Goal: Task Accomplishment & Management: Manage account settings

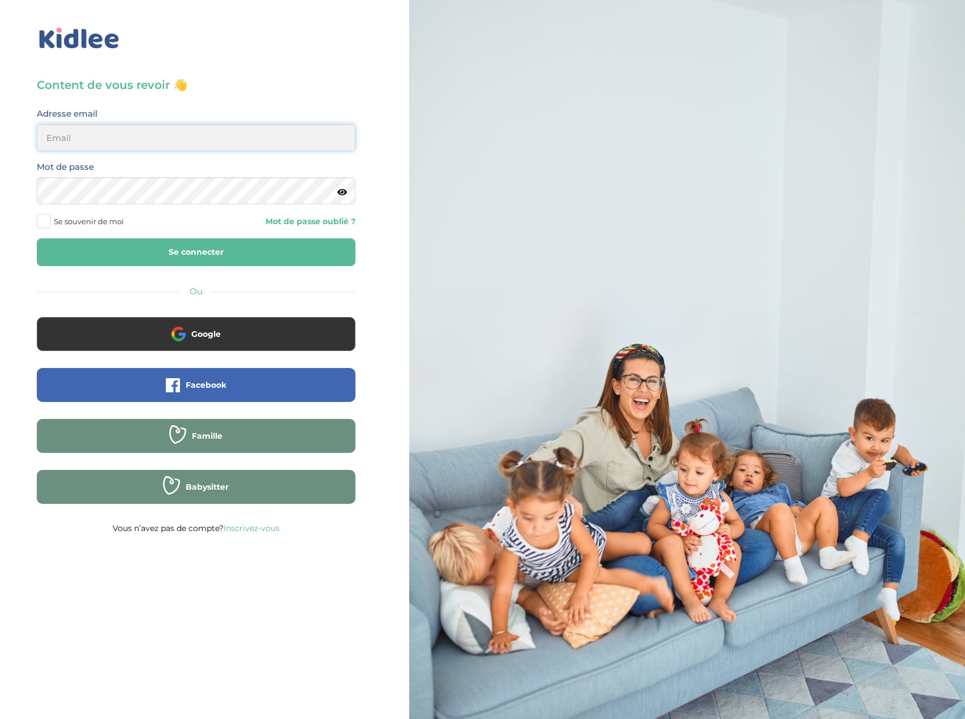
type input "eboutourlinsky@yahoo.com"
click at [273, 256] on button "Se connecter" at bounding box center [196, 252] width 319 height 28
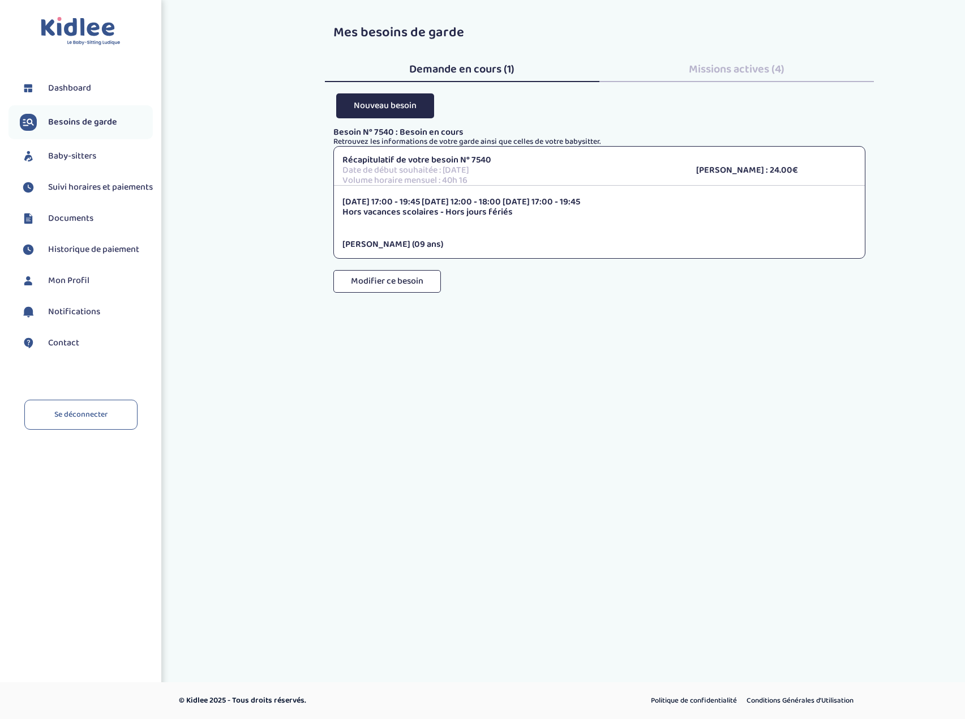
click at [721, 67] on span "Missions actives (4)" at bounding box center [737, 69] width 96 height 18
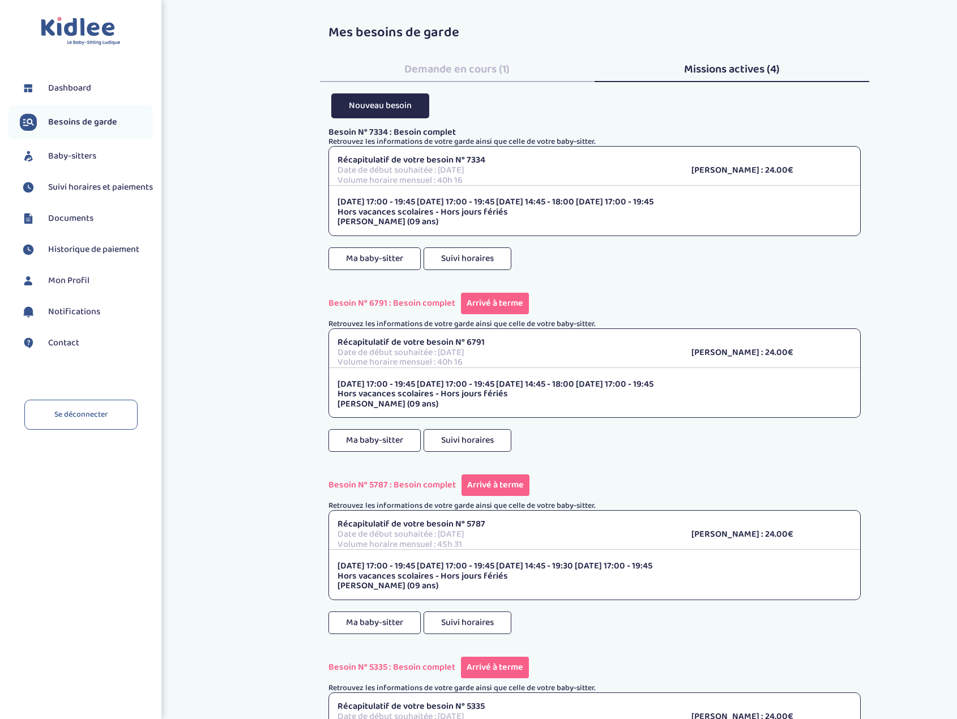
click at [91, 194] on span "Suivi horaires et paiements" at bounding box center [100, 188] width 105 height 14
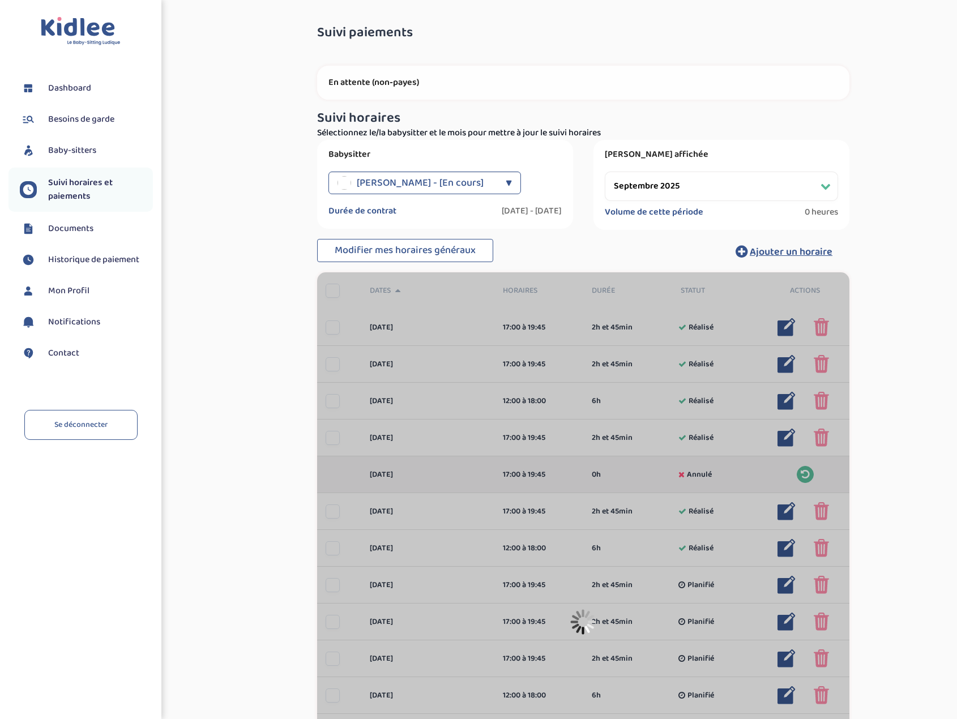
select select "septembre 2025"
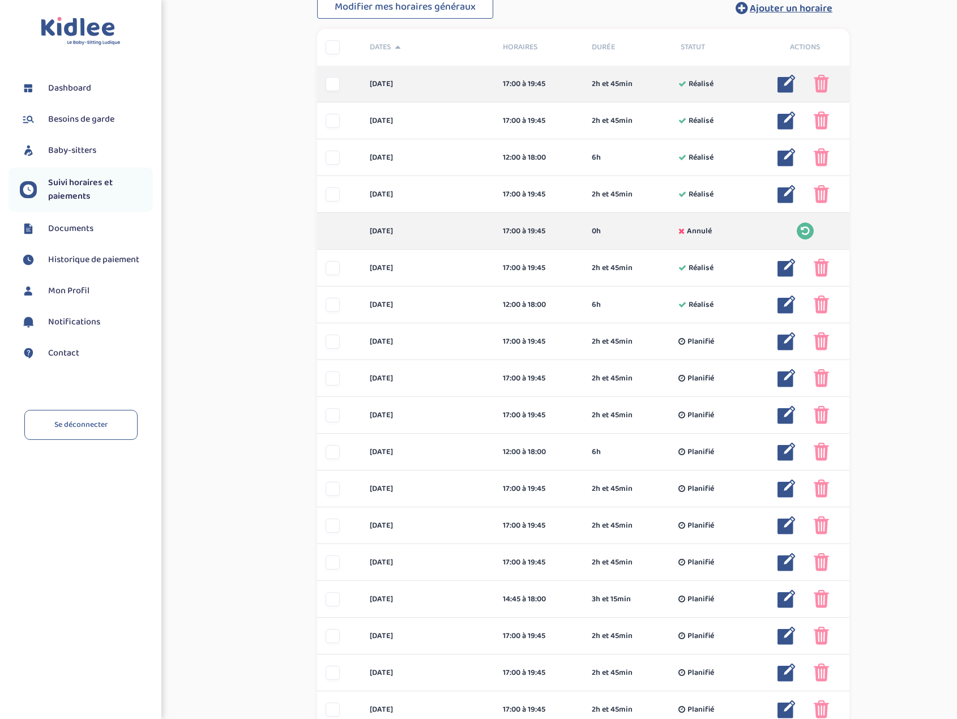
scroll to position [283, 0]
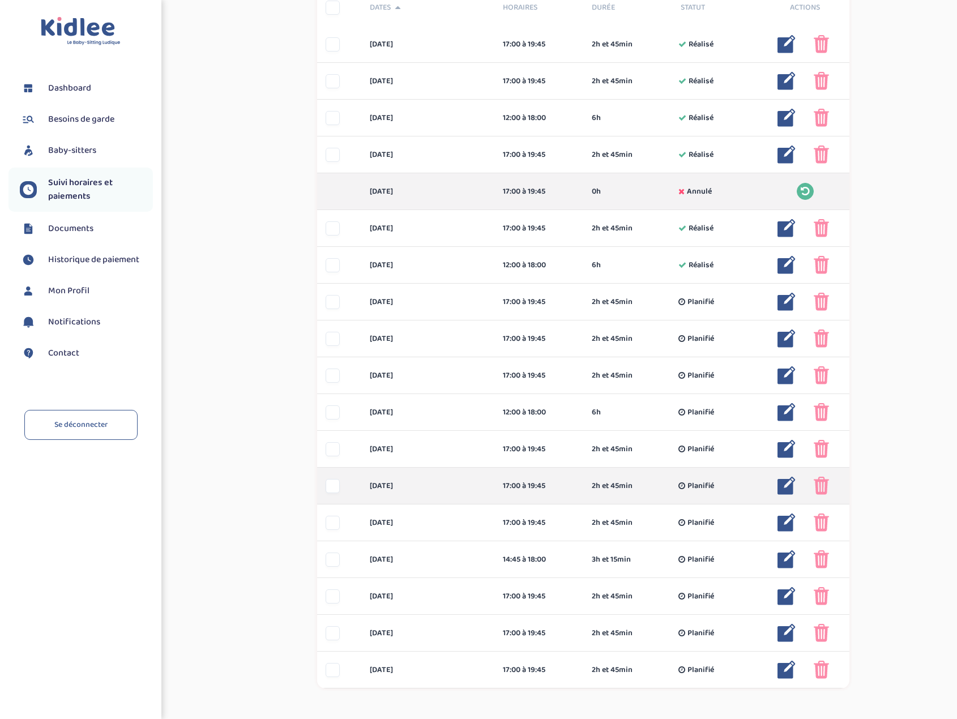
click at [336, 487] on div at bounding box center [332, 486] width 14 height 14
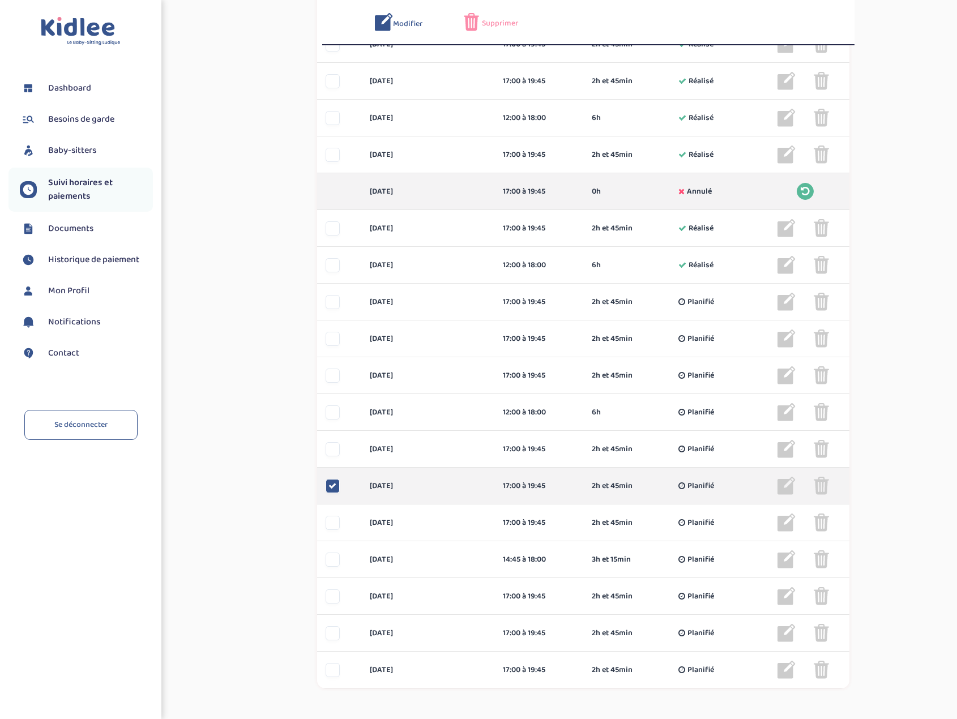
scroll to position [325, 0]
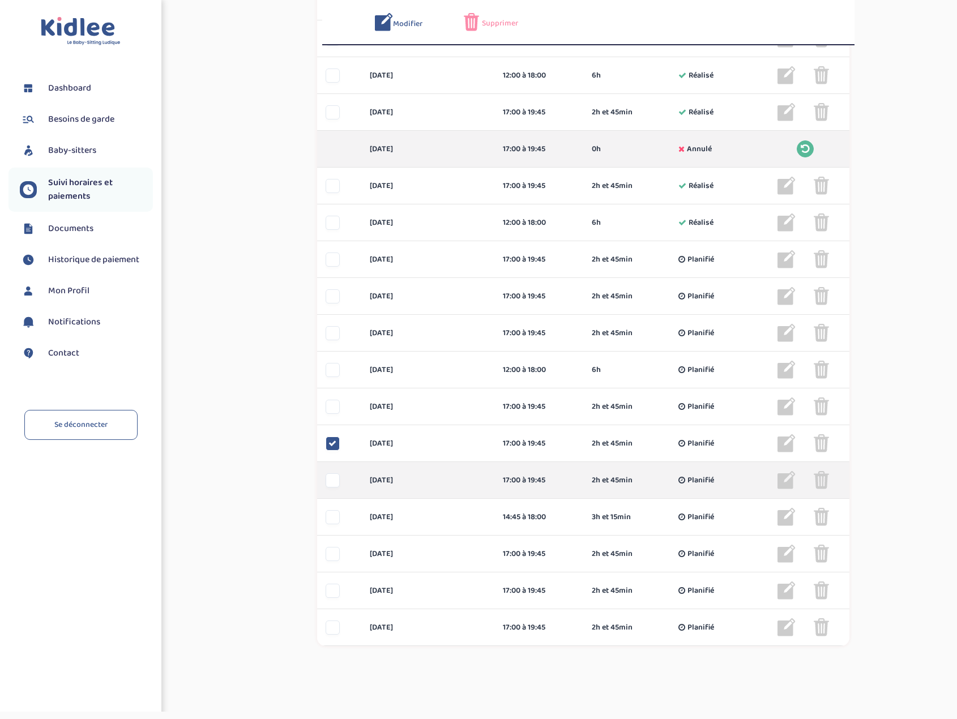
click at [328, 491] on div "[DATE] 17:00 à 19:45 2h et 45min Planifié 2h et 45min Planifié ... Modifier Sup…" at bounding box center [583, 480] width 532 height 37
click at [333, 489] on div "[DATE] 17:00 à 19:45 2h et 45min Planifié 2h et 45min Planifié ... Modifier Sup…" at bounding box center [583, 480] width 532 height 37
click at [331, 482] on div at bounding box center [332, 480] width 14 height 14
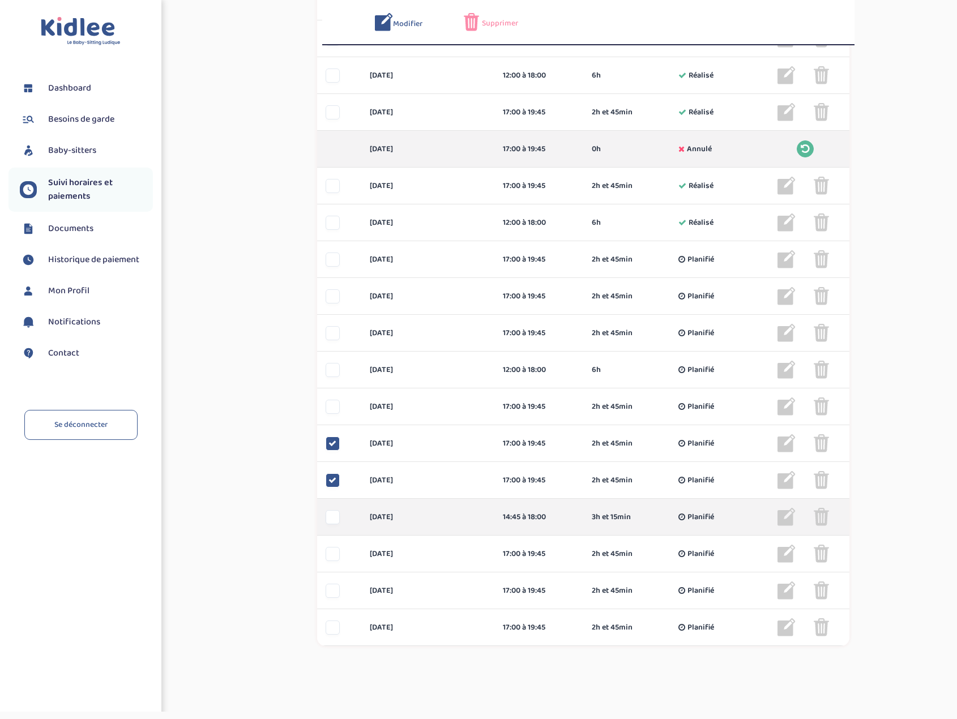
click at [331, 510] on div at bounding box center [332, 517] width 14 height 14
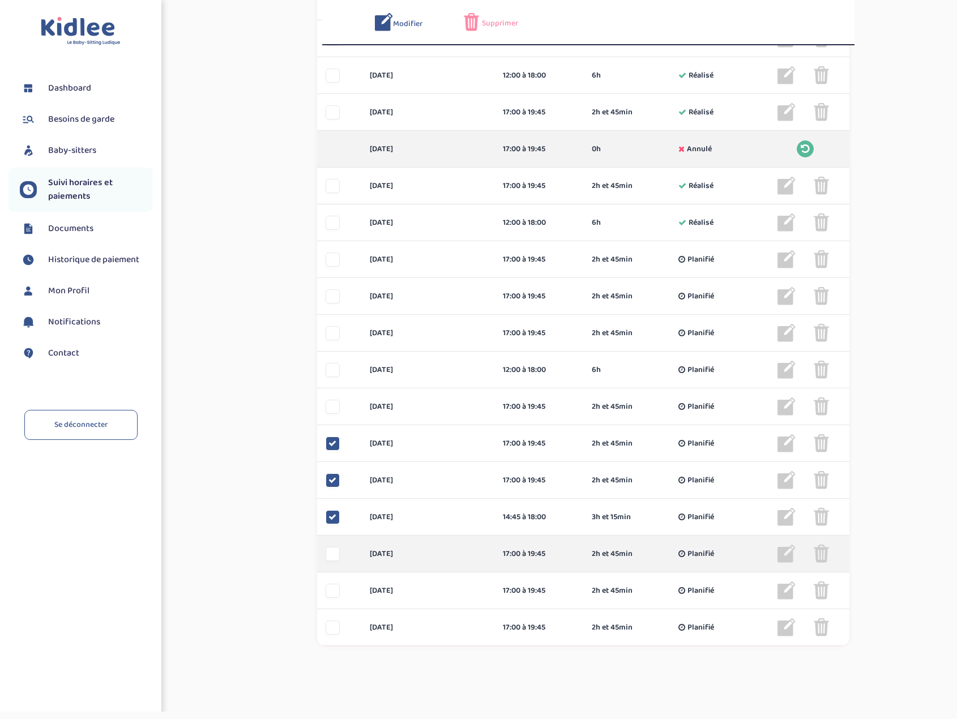
click at [335, 551] on div at bounding box center [332, 554] width 14 height 14
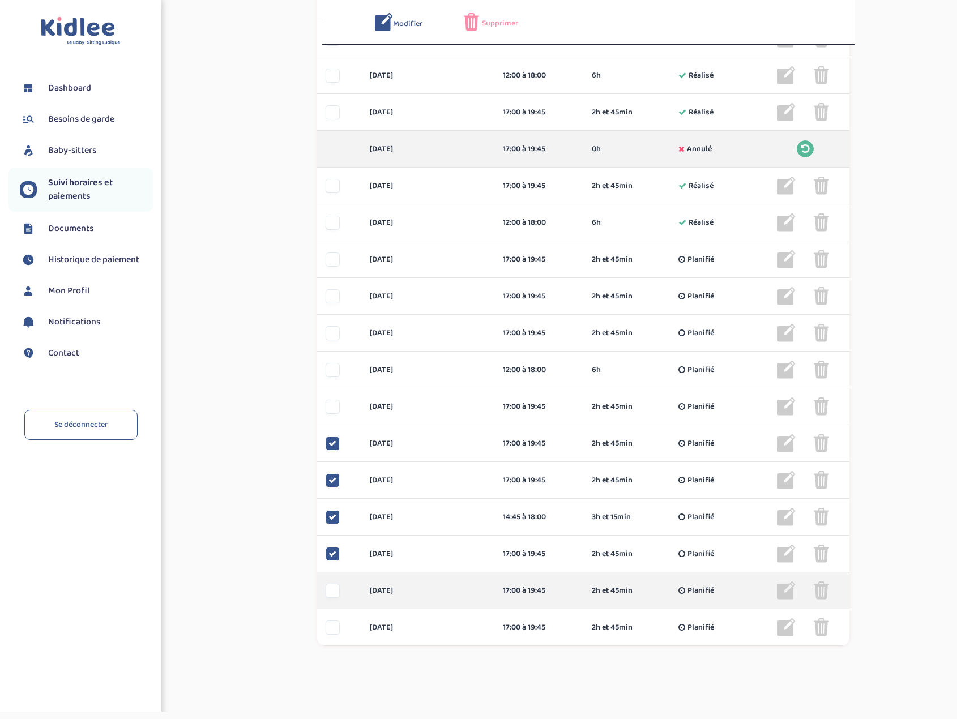
click at [333, 590] on div at bounding box center [332, 591] width 14 height 14
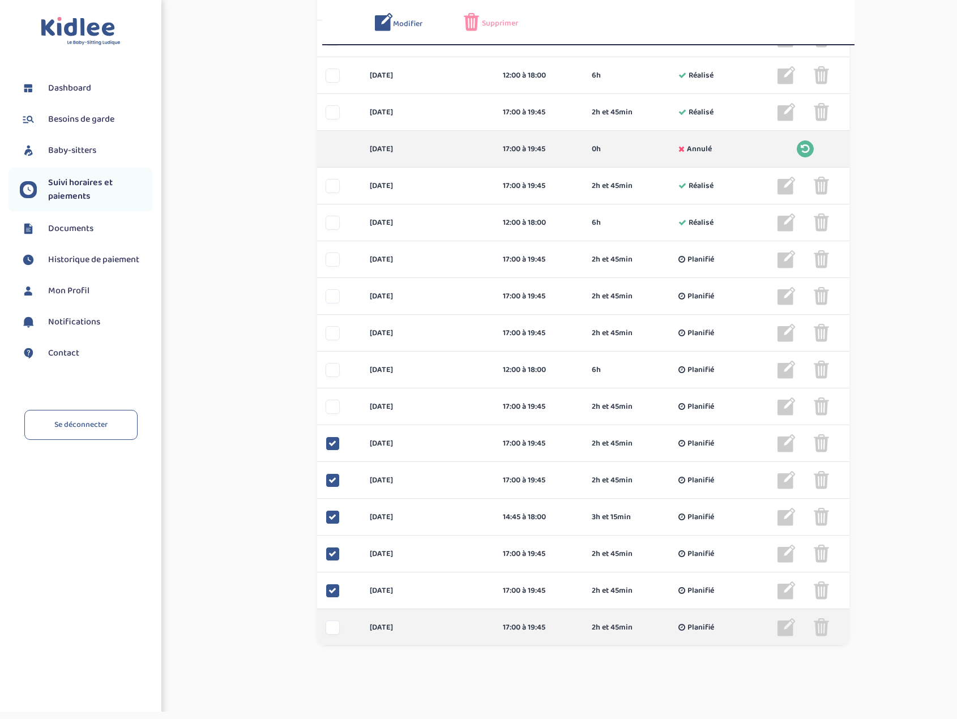
click at [337, 624] on div at bounding box center [332, 627] width 14 height 14
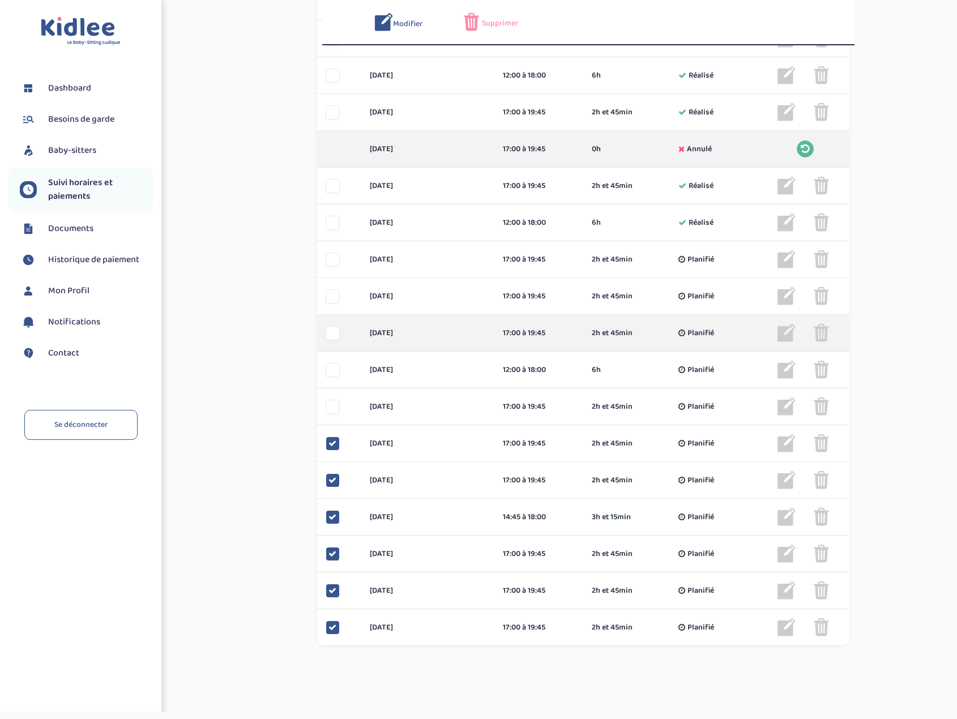
click at [336, 332] on div at bounding box center [332, 333] width 14 height 14
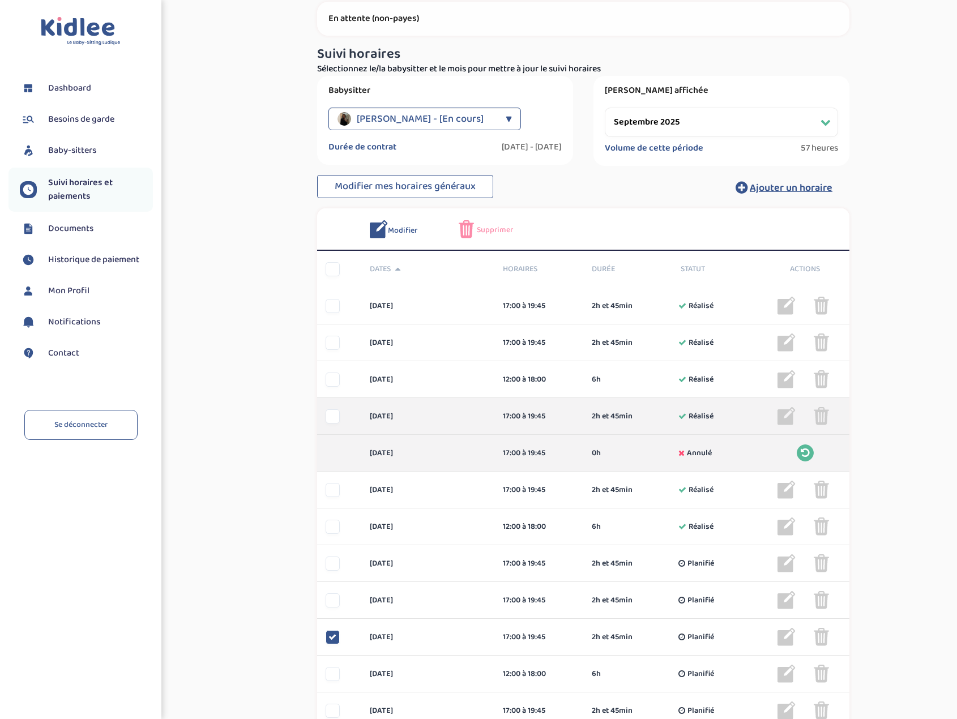
scroll to position [42, 0]
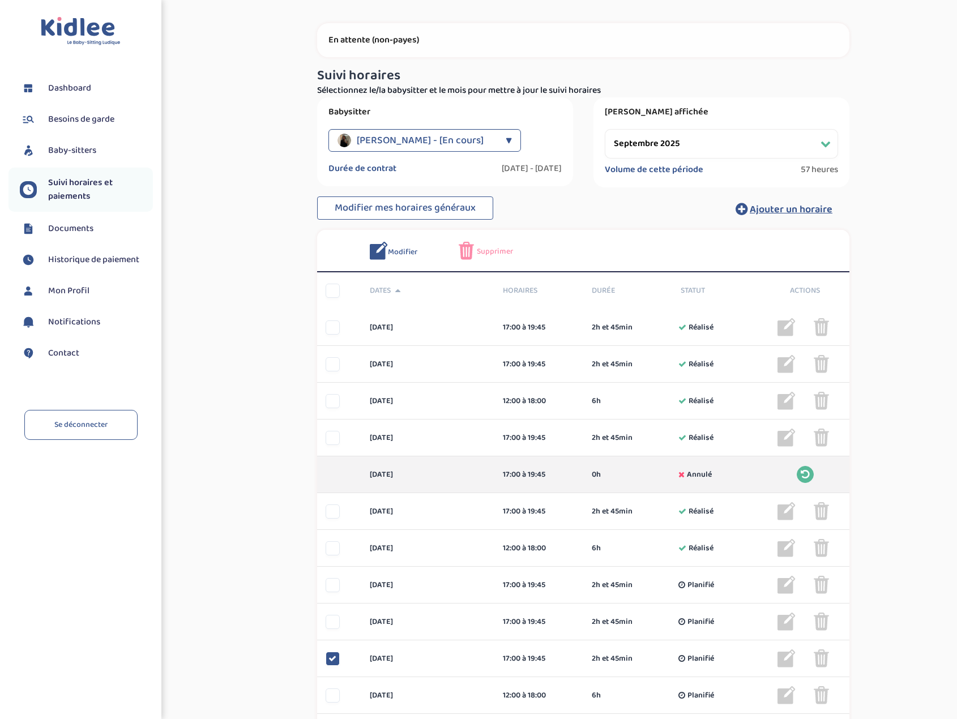
click at [493, 255] on span "Supprimer" at bounding box center [495, 252] width 36 height 12
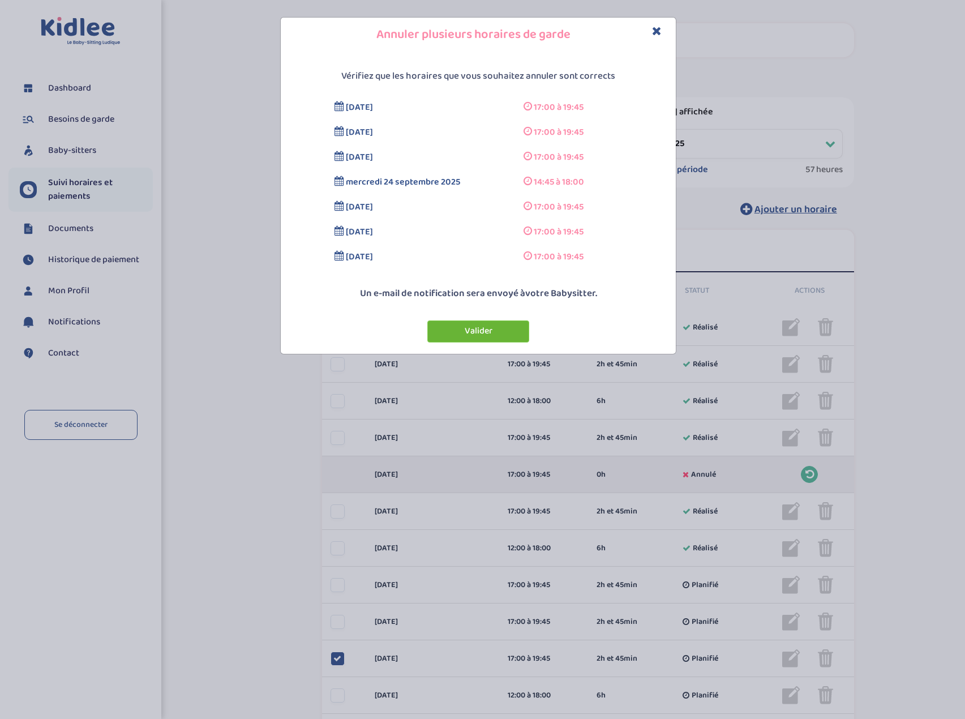
click at [487, 329] on button "Valider" at bounding box center [478, 331] width 102 height 22
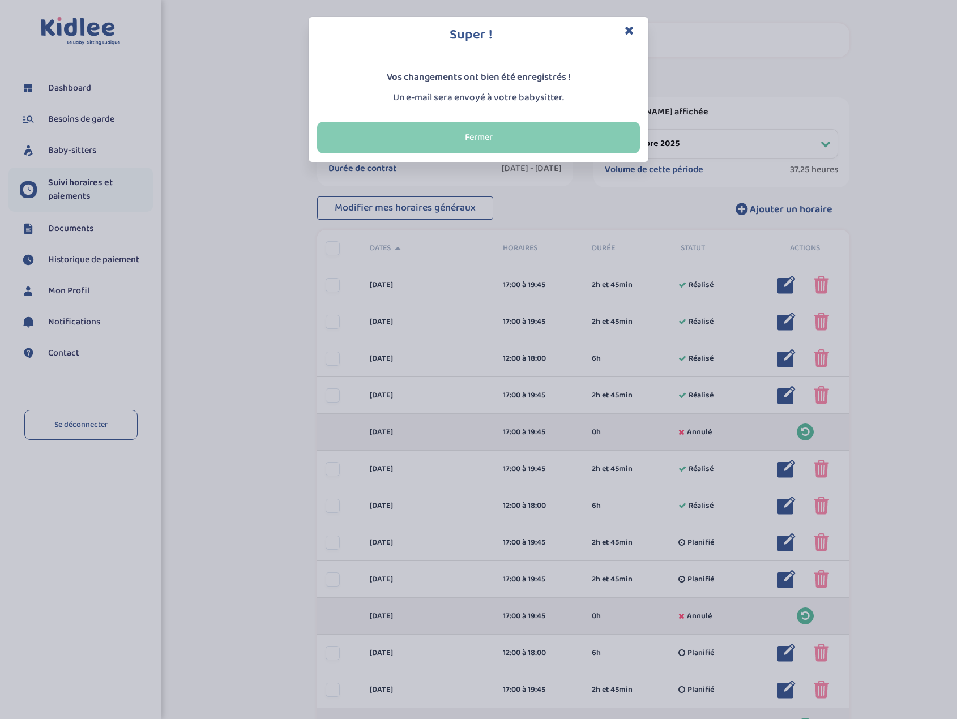
click at [490, 132] on button "Fermer" at bounding box center [478, 138] width 323 height 32
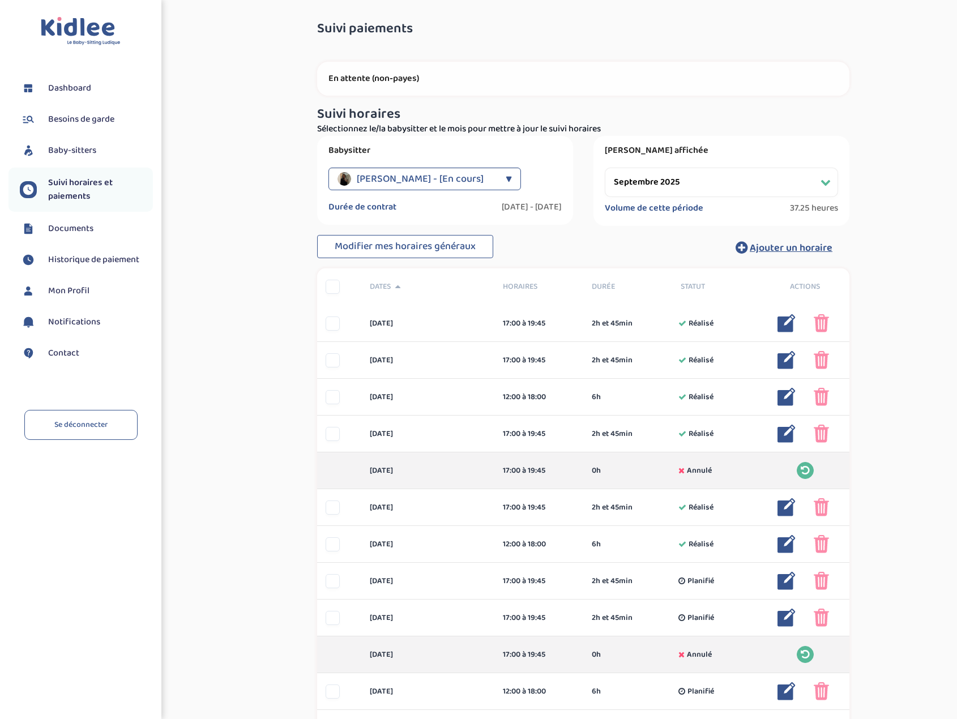
scroll to position [0, 0]
